Goal: Task Accomplishment & Management: Use online tool/utility

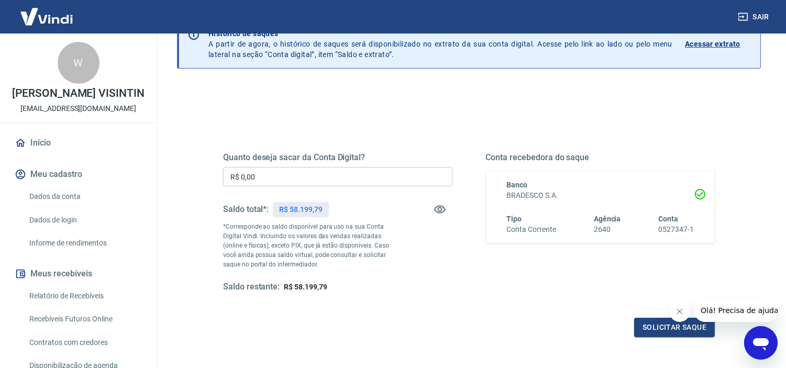
scroll to position [116, 0]
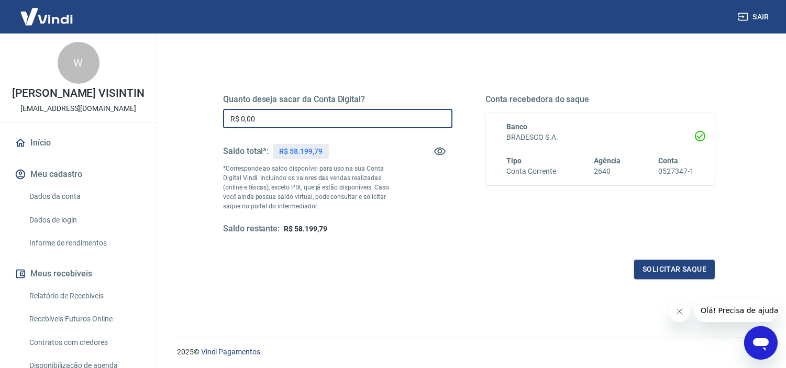
drag, startPoint x: 236, startPoint y: 119, endPoint x: 218, endPoint y: 119, distance: 17.3
click at [218, 119] on div "Quanto deseja sacar da Conta Digital? R$ 0,00 ​ Saldo total*: R$ 58.199,79 *Cor…" at bounding box center [469, 169] width 517 height 243
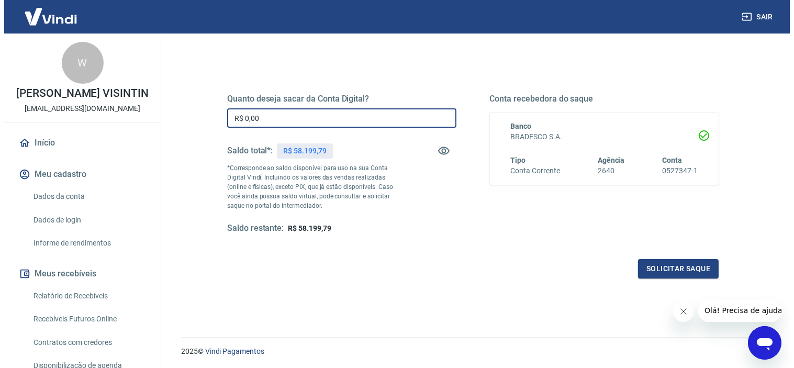
scroll to position [91, 0]
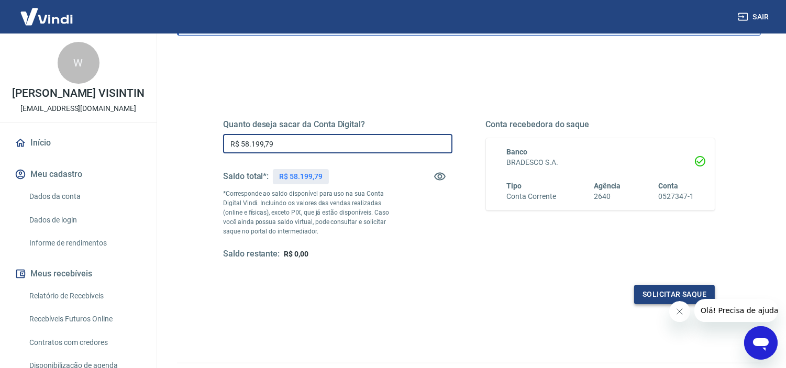
type input "R$ 58.199,79"
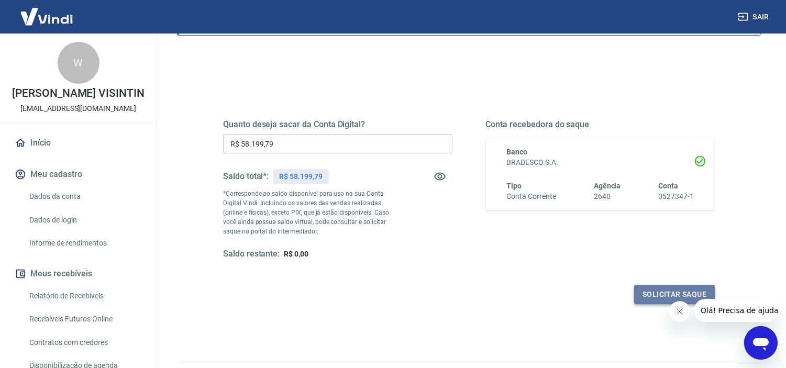
click at [667, 296] on button "Solicitar saque" at bounding box center [674, 294] width 81 height 19
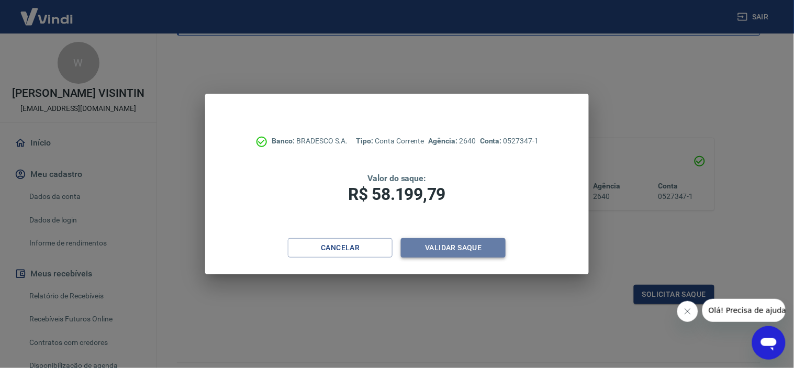
click at [442, 245] on button "Validar saque" at bounding box center [453, 247] width 105 height 19
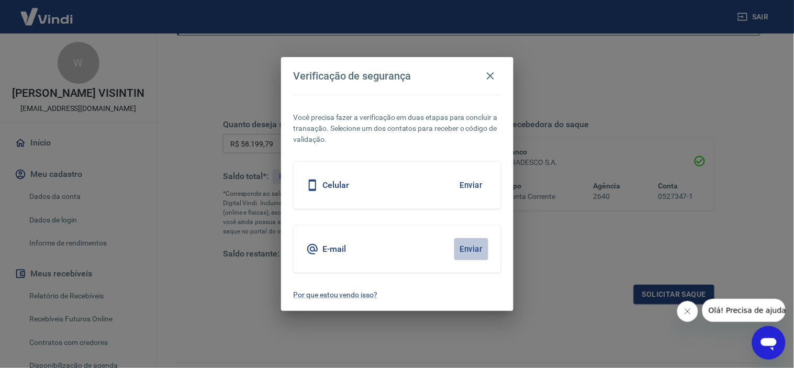
click at [472, 250] on button "Enviar" at bounding box center [472, 249] width 34 height 22
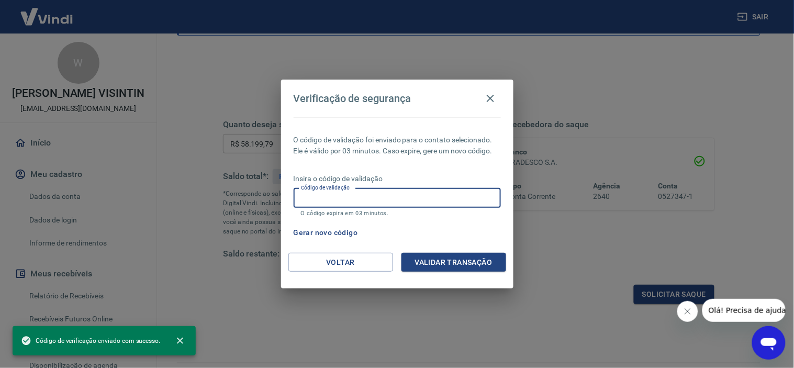
click at [346, 195] on input "Código de validação" at bounding box center [397, 198] width 207 height 19
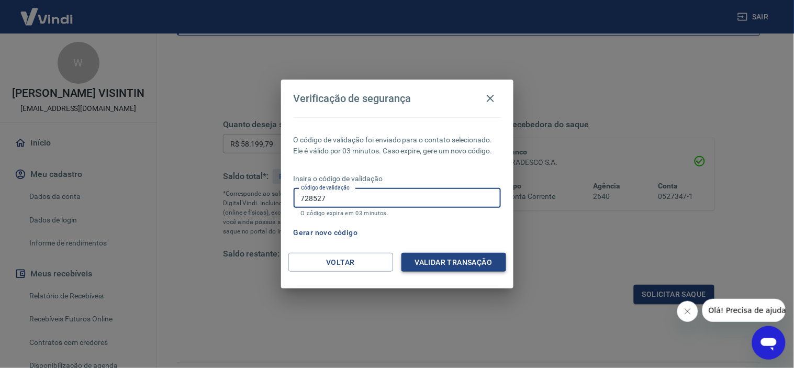
type input "728527"
click at [459, 258] on button "Validar transação" at bounding box center [454, 262] width 105 height 19
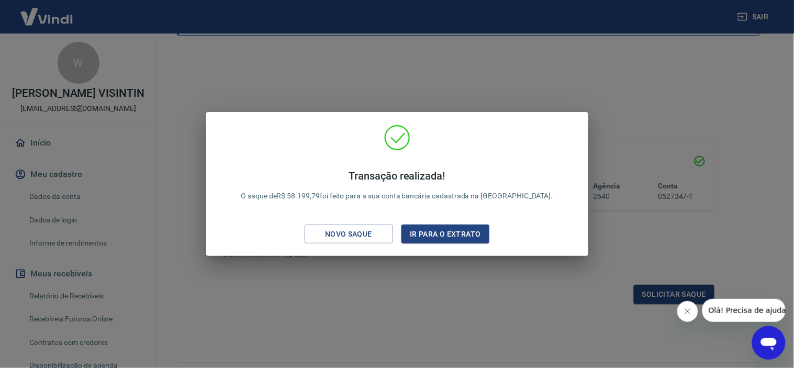
click at [437, 84] on div "Transação realizada! O saque de R$ 58.199,79 foi feito para a sua conta bancári…" at bounding box center [397, 184] width 794 height 368
